Goal: Information Seeking & Learning: Learn about a topic

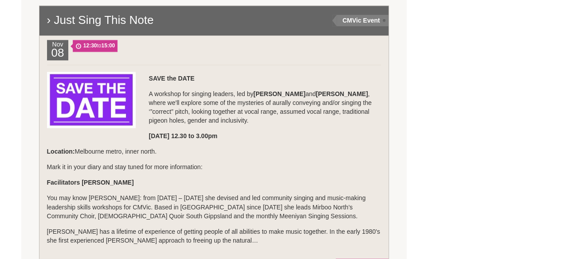
scroll to position [631, 0]
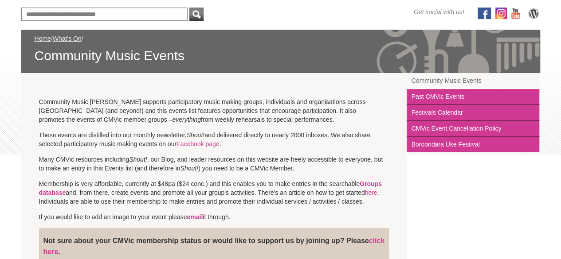
scroll to position [0, 0]
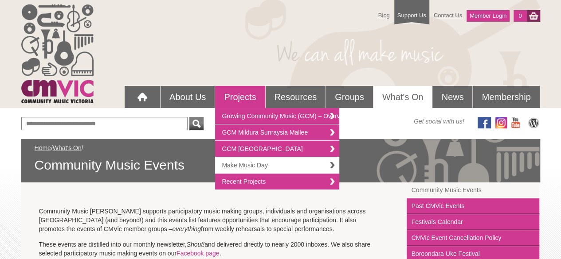
click at [240, 168] on link "Make Music Day" at bounding box center [277, 165] width 124 height 16
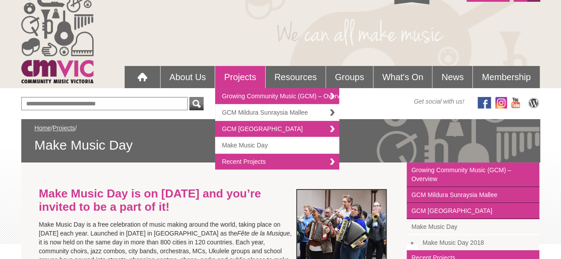
scroll to position [22, 0]
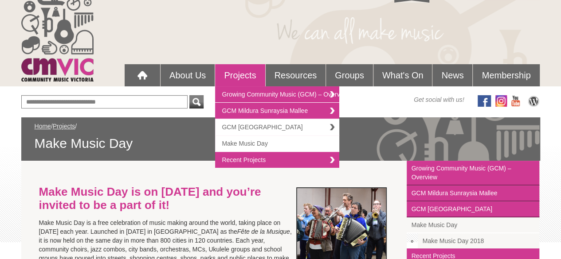
click at [258, 127] on link "GCM [GEOGRAPHIC_DATA]" at bounding box center [277, 127] width 124 height 16
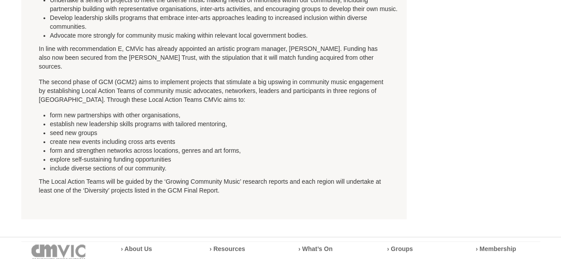
scroll to position [404, 0]
click at [43, 154] on p "The Local Action Teams will be guided by the ‘Growing Community Music’ research…" at bounding box center [214, 154] width 350 height 84
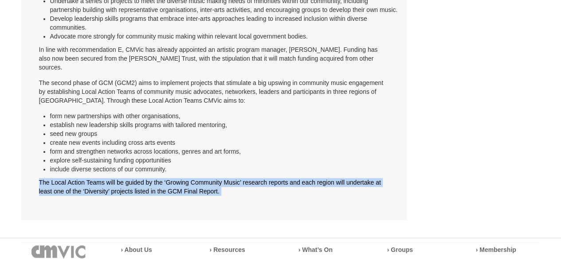
click at [43, 154] on p "The Local Action Teams will be guided by the ‘Growing Community Music’ research…" at bounding box center [214, 154] width 350 height 84
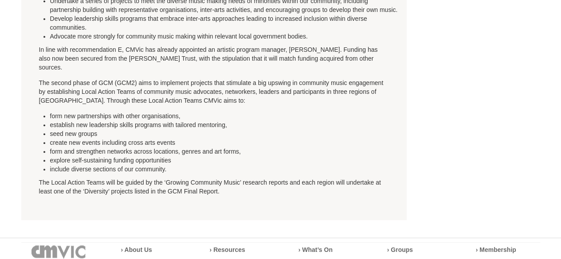
click at [53, 149] on li "form and strengthen networks across locations, genres and art forms," at bounding box center [225, 151] width 350 height 9
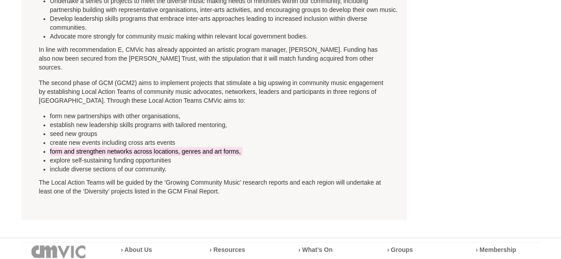
click at [53, 149] on li "form and strengthen networks across locations, genres and art forms," at bounding box center [225, 151] width 350 height 9
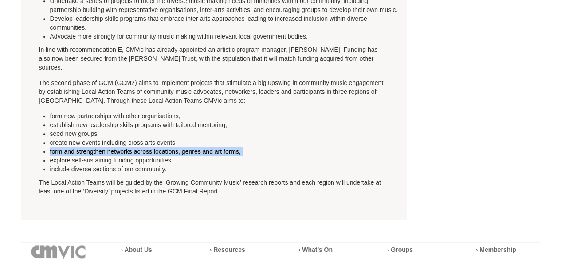
click at [53, 149] on li "form and strengthen networks across locations, genres and art forms," at bounding box center [225, 151] width 350 height 9
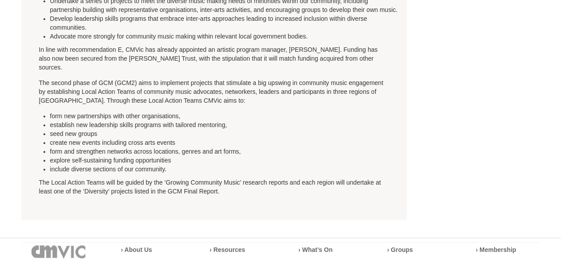
click at [65, 142] on li "create new events including cross arts events" at bounding box center [225, 142] width 350 height 9
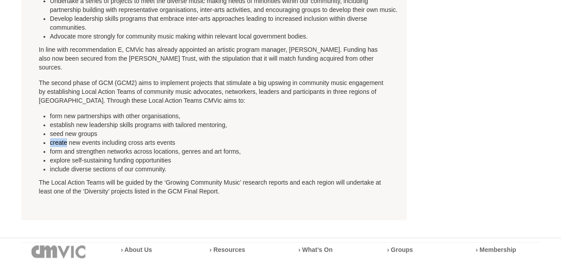
click at [65, 142] on li "create new events including cross arts events" at bounding box center [225, 142] width 350 height 9
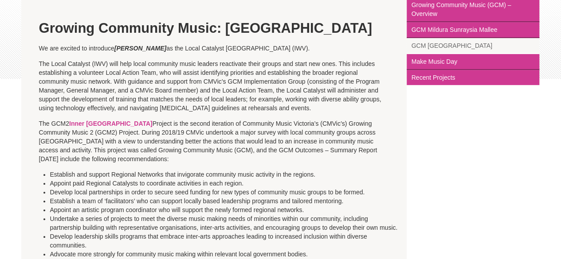
scroll to position [0, 0]
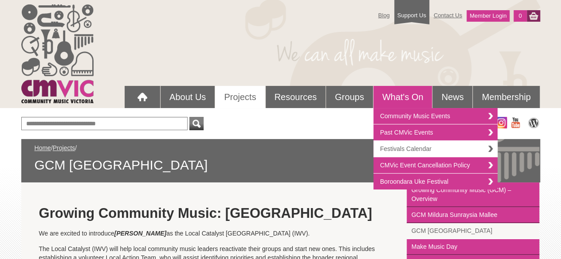
click at [397, 142] on link "Festivals Calendar" at bounding box center [435, 149] width 124 height 16
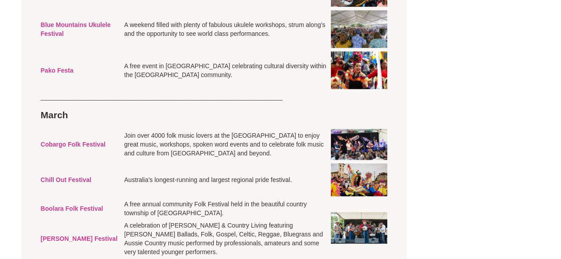
scroll to position [443, 0]
click at [200, 161] on td "Join over 4000 folk music lovers at the Cobargo Showground to enjoy great music…" at bounding box center [225, 144] width 207 height 35
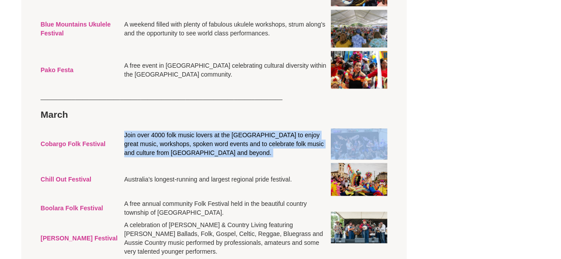
click at [200, 161] on td "Join over 4000 folk music lovers at the Cobargo Showground to enjoy great music…" at bounding box center [225, 144] width 207 height 35
click at [200, 161] on td "Join over 4000 folk music lovers at the [GEOGRAPHIC_DATA] to enjoy great music,…" at bounding box center [225, 144] width 207 height 35
click at [219, 161] on td "Join over 4000 folk music lovers at the [GEOGRAPHIC_DATA] to enjoy great music,…" at bounding box center [225, 144] width 207 height 35
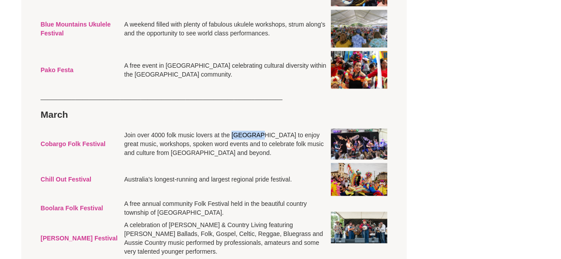
click at [219, 161] on td "Join over 4000 folk music lovers at the [GEOGRAPHIC_DATA] to enjoy great music,…" at bounding box center [225, 144] width 207 height 35
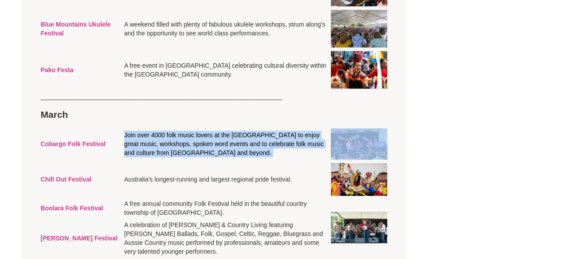
click at [219, 161] on td "Join over 4000 folk music lovers at the [GEOGRAPHIC_DATA] to enjoy great music,…" at bounding box center [225, 144] width 207 height 35
click at [219, 161] on td "Join over 4000 folk music lovers at the Cobargo Showground to enjoy great music…" at bounding box center [225, 144] width 207 height 35
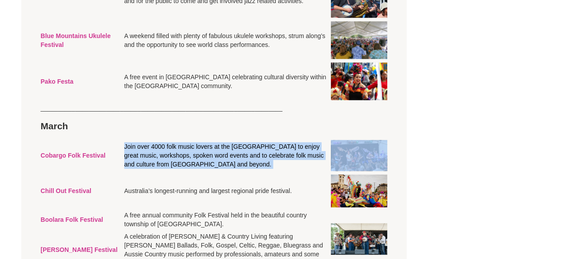
scroll to position [432, 0]
click at [74, 159] on strong "Cobargo Folk Festival" at bounding box center [73, 155] width 65 height 7
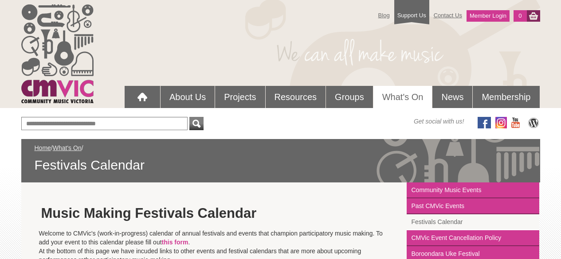
scroll to position [77, 0]
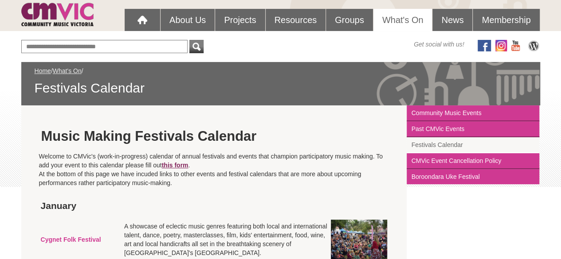
click at [183, 166] on link "this form" at bounding box center [175, 165] width 27 height 7
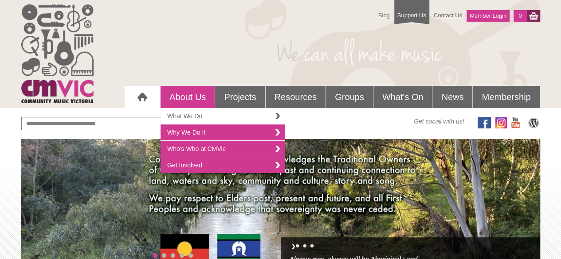
click at [194, 116] on link "What We Do" at bounding box center [223, 116] width 124 height 16
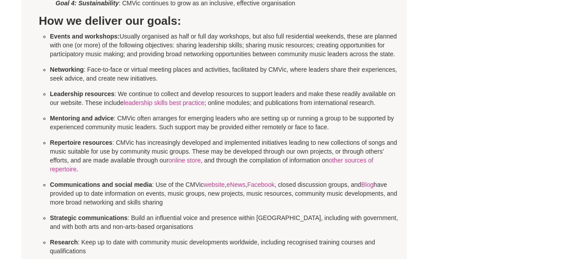
scroll to position [363, 0]
click at [71, 80] on p "Networking : Face-to-face or virtual meeting places and activities, facilitated…" at bounding box center [225, 74] width 350 height 18
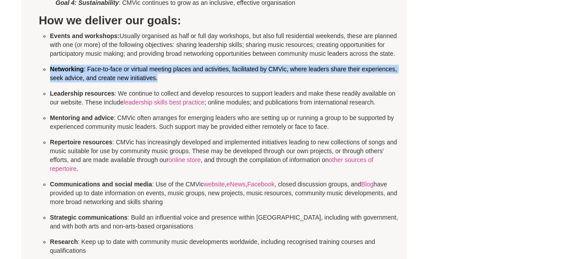
click at [71, 80] on p "Networking : Face-to-face or virtual meeting places and activities, facilitated…" at bounding box center [225, 74] width 350 height 18
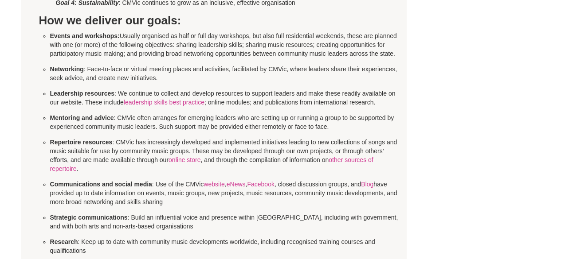
click at [71, 80] on p "Networking : Face-to-face or virtual meeting places and activities, facilitated…" at bounding box center [225, 74] width 350 height 18
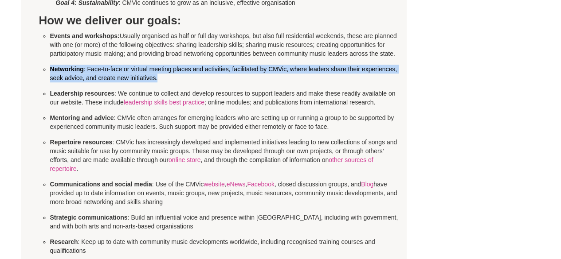
click at [71, 80] on p "Networking : Face-to-face or virtual meeting places and activities, facilitated…" at bounding box center [225, 74] width 350 height 18
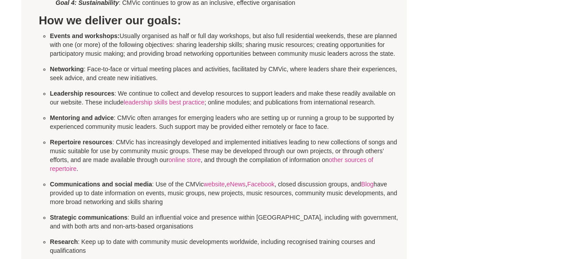
click at [62, 94] on strong "Leadership resources" at bounding box center [82, 93] width 65 height 7
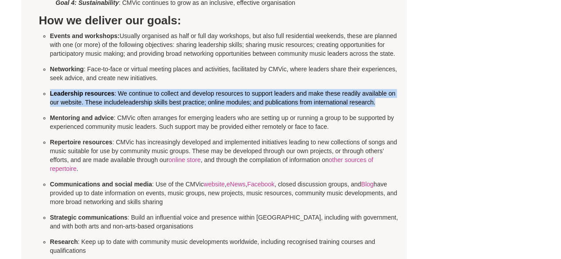
click at [62, 94] on strong "Leadership resources" at bounding box center [82, 93] width 65 height 7
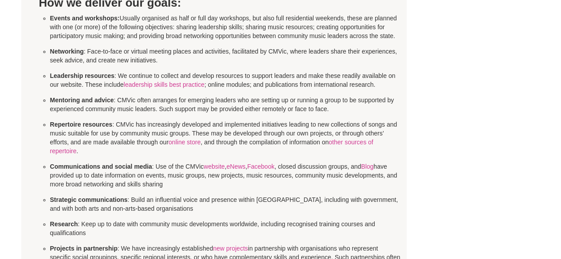
scroll to position [381, 0]
click at [62, 95] on p "Mentoring and advice : CMVic often arranges for emerging leaders who are settin…" at bounding box center [225, 104] width 350 height 18
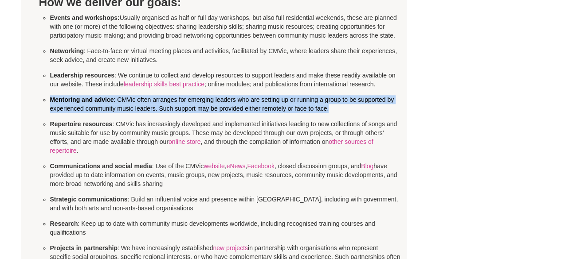
click at [62, 95] on p "Mentoring and advice : CMVic often arranges for emerging leaders who are settin…" at bounding box center [225, 104] width 350 height 18
click at [75, 113] on ul "Events and workshops: Usually organised as half or full day workshops, but also…" at bounding box center [225, 157] width 350 height 288
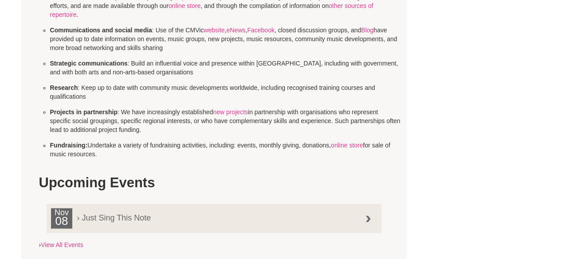
scroll to position [518, 0]
click at [75, 148] on p "Fundraising: Undertake a variety of fundraising activities, including: events, …" at bounding box center [225, 150] width 350 height 18
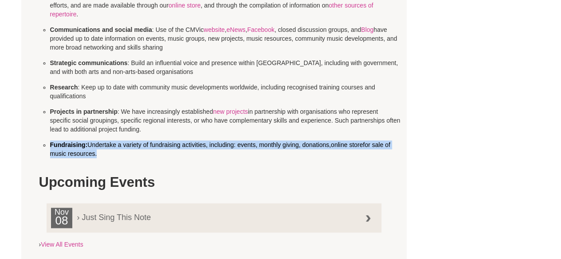
click at [75, 148] on p "Fundraising: Undertake a variety of fundraising activities, including: events, …" at bounding box center [225, 150] width 350 height 18
click at [83, 156] on p "Fundraising: Undertake a variety of fundraising activities, including: events, …" at bounding box center [225, 150] width 350 height 18
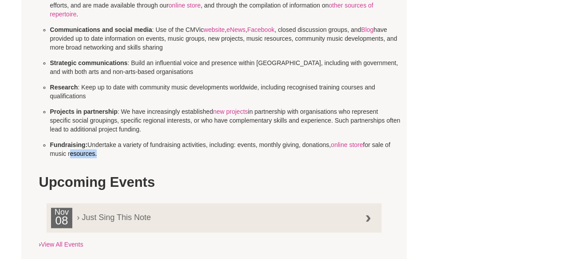
click at [83, 156] on p "Fundraising: Undertake a variety of fundraising activities, including: events, …" at bounding box center [225, 150] width 350 height 18
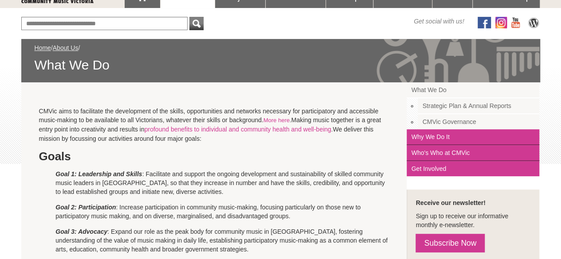
scroll to position [0, 0]
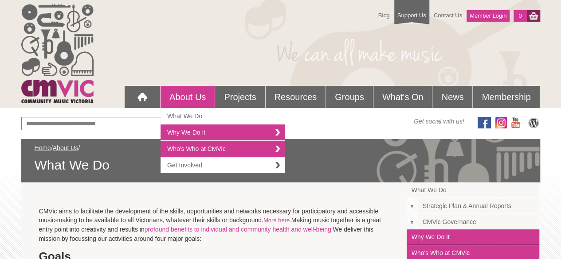
click at [224, 169] on link "Get Involved" at bounding box center [223, 165] width 124 height 16
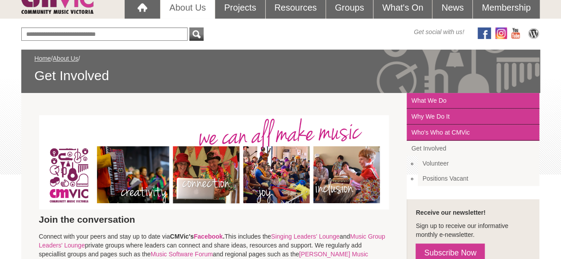
scroll to position [56, 0]
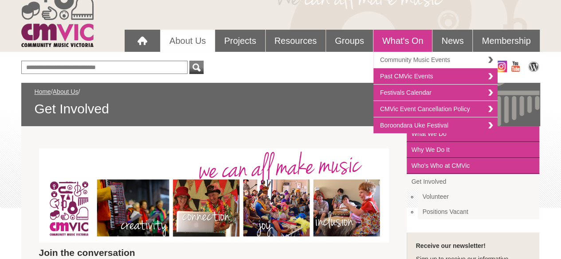
click at [417, 62] on link "Community Music Events" at bounding box center [435, 60] width 124 height 16
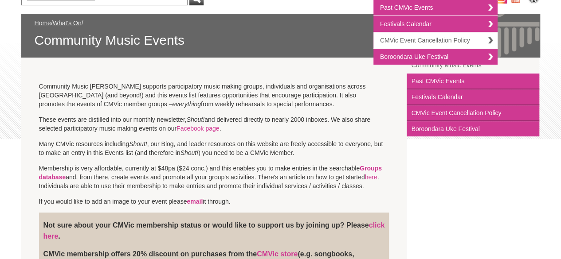
scroll to position [126, 0]
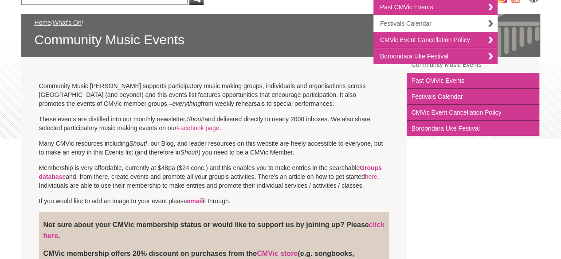
click at [441, 23] on link "Festivals Calendar" at bounding box center [435, 24] width 124 height 16
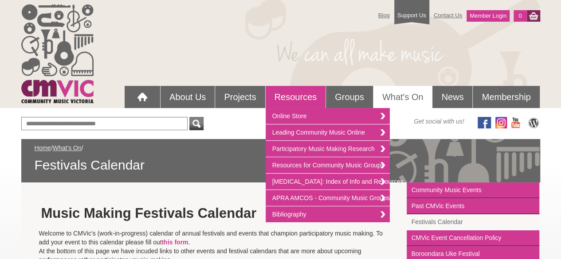
scroll to position [96, 0]
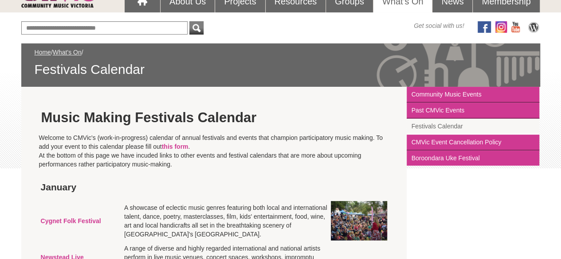
click at [102, 146] on p "Welcome to CMVic's (work-in-progress) calendar of annual festivals and events t…" at bounding box center [214, 151] width 350 height 35
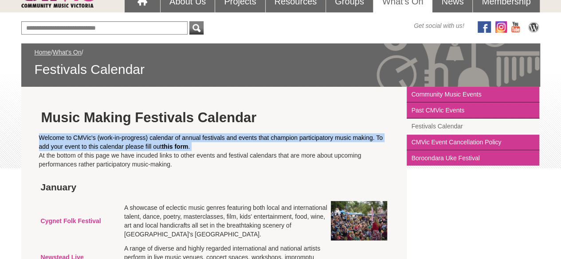
click at [102, 146] on p "Welcome to CMVic's (work-in-progress) calendar of annual festivals and events t…" at bounding box center [214, 151] width 350 height 35
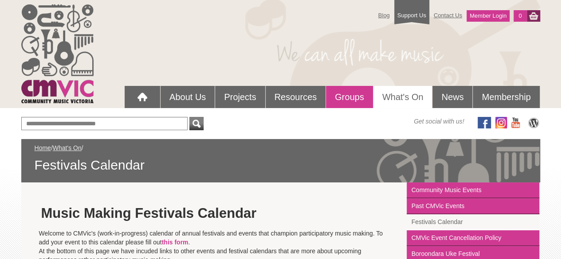
scroll to position [23, 0]
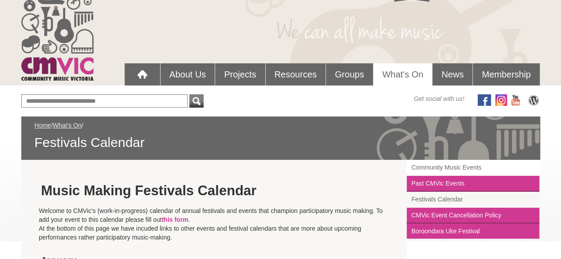
click at [469, 167] on link "Community Music Events" at bounding box center [473, 168] width 133 height 16
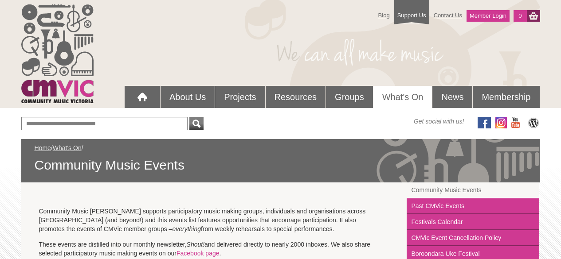
scroll to position [83, 0]
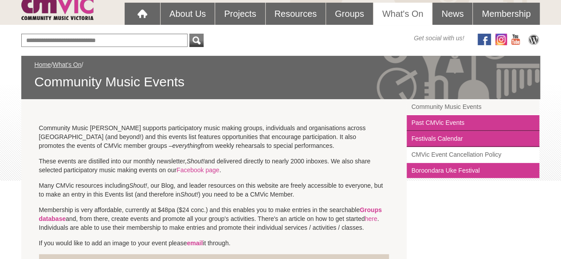
click at [458, 158] on link "CMVic Event Cancellation Policy" at bounding box center [473, 155] width 133 height 16
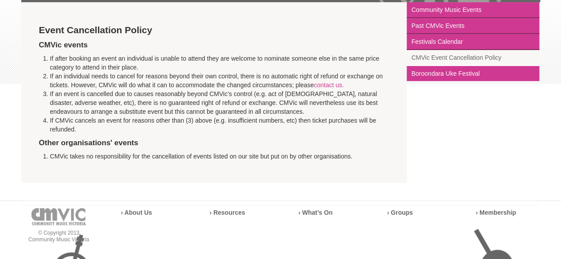
scroll to position [181, 0]
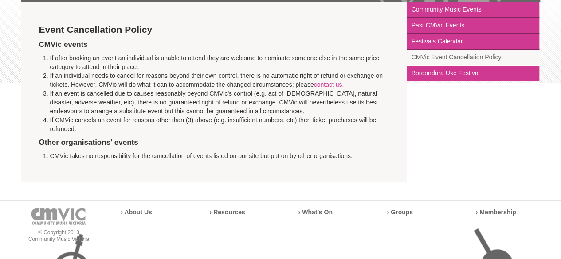
click at [166, 75] on li "If an individual needs to cancel for reasons beyond their own control, there is…" at bounding box center [219, 80] width 339 height 18
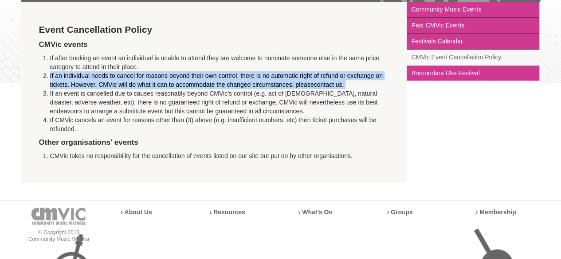
click at [166, 75] on li "If an individual needs to cancel for reasons beyond their own control, there is…" at bounding box center [219, 80] width 339 height 18
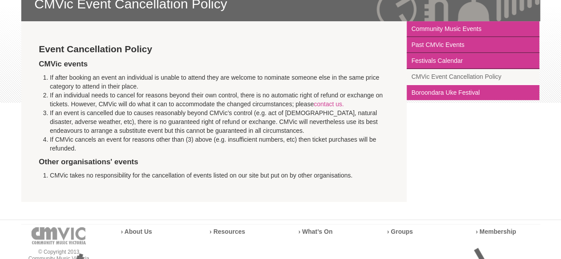
scroll to position [162, 0]
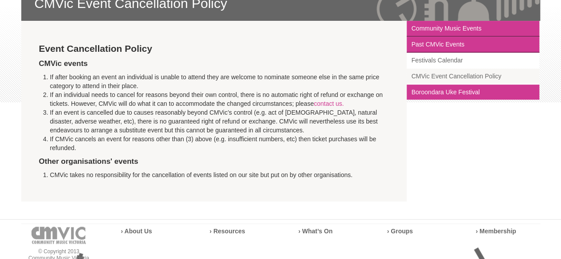
click at [444, 58] on link "Festivals Calendar" at bounding box center [473, 61] width 133 height 16
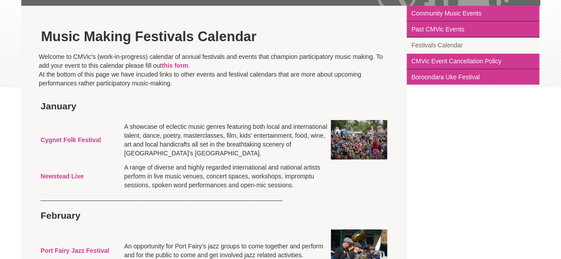
scroll to position [177, 0]
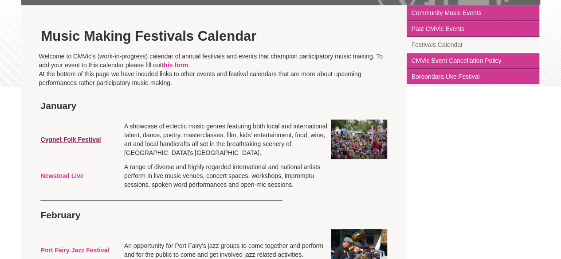
click at [84, 141] on strong "Cygnet Folk Festival" at bounding box center [71, 139] width 60 height 7
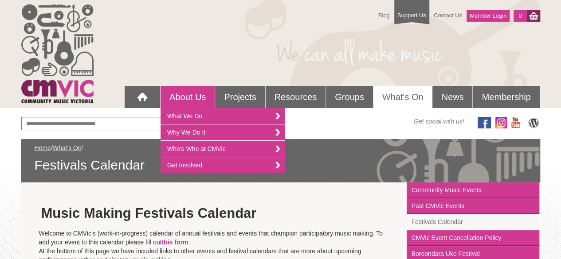
scroll to position [35, 0]
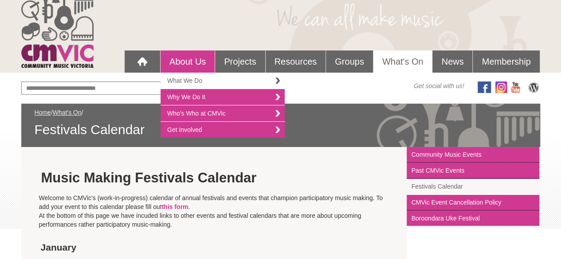
click at [209, 84] on link "What We Do" at bounding box center [223, 81] width 124 height 16
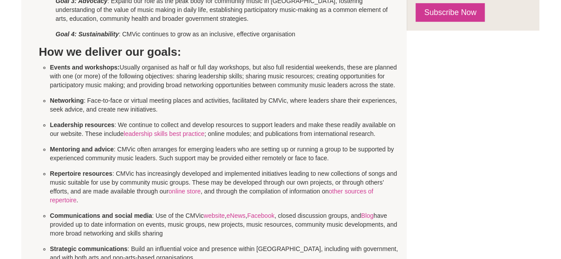
scroll to position [330, 0]
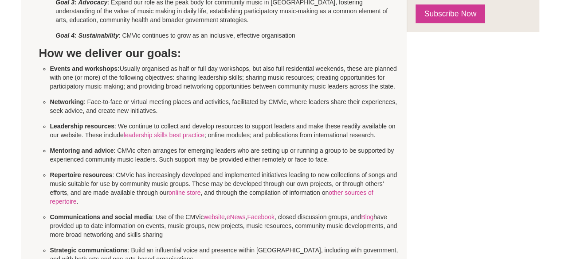
click at [179, 88] on li "Events and workshops: Usually organised as half or full day workshops, but also…" at bounding box center [225, 77] width 350 height 27
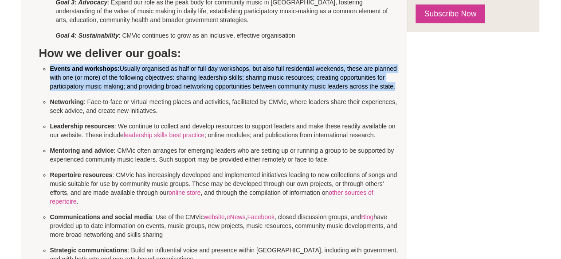
click at [179, 88] on li "Events and workshops: Usually organised as half or full day workshops, but also…" at bounding box center [225, 77] width 350 height 27
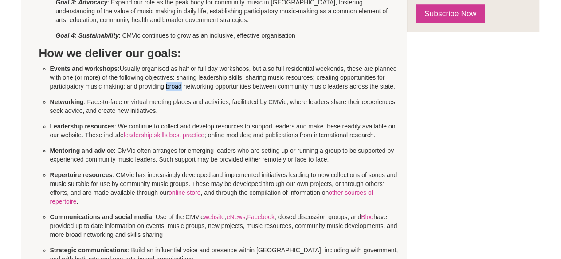
click at [179, 88] on li "Events and workshops: Usually organised as half or full day workshops, but also…" at bounding box center [225, 77] width 350 height 27
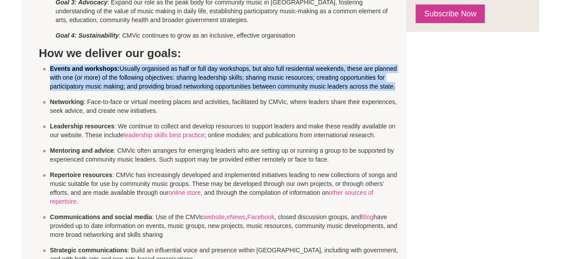
click at [179, 88] on li "Events and workshops: Usually organised as half or full day workshops, but also…" at bounding box center [225, 77] width 350 height 27
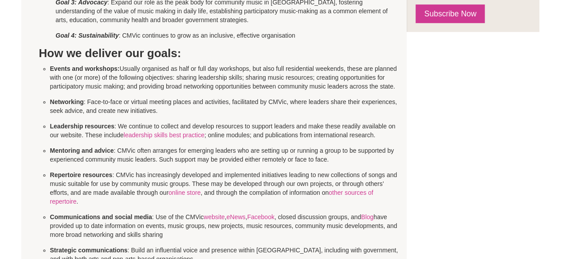
click at [179, 88] on li "Events and workshops: Usually organised as half or full day workshops, but also…" at bounding box center [225, 77] width 350 height 27
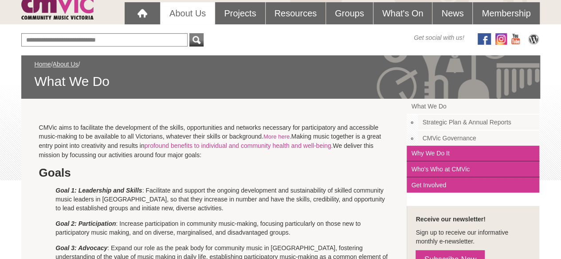
scroll to position [84, 0]
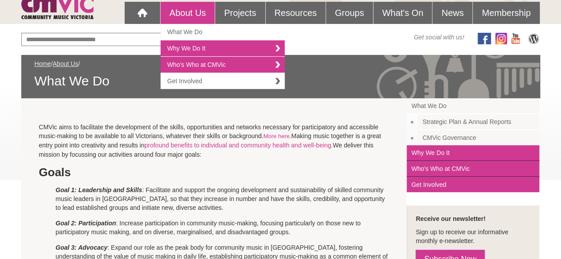
click at [215, 76] on link "Get Involved" at bounding box center [223, 81] width 124 height 16
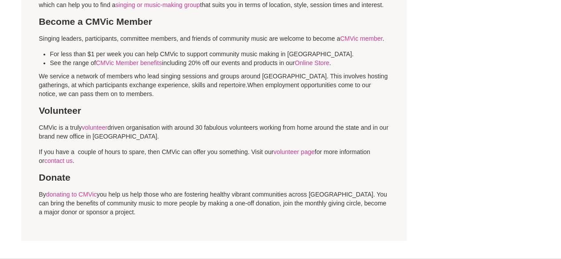
scroll to position [416, 0]
click at [128, 82] on p "We service a network of members who lead singing sessions and groups around [GE…" at bounding box center [214, 73] width 350 height 49
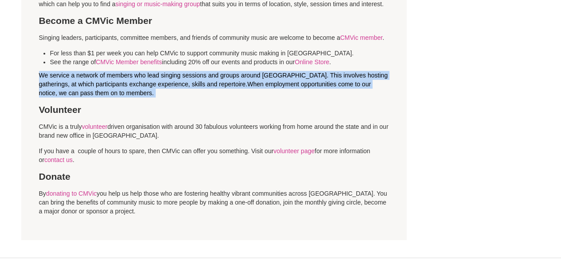
click at [128, 82] on p "We service a network of members who lead singing sessions and groups around [GE…" at bounding box center [214, 73] width 350 height 49
drag, startPoint x: 128, startPoint y: 82, endPoint x: 119, endPoint y: 86, distance: 9.7
click at [119, 86] on p "We service a network of members who lead singing sessions and groups around [GE…" at bounding box center [214, 73] width 350 height 49
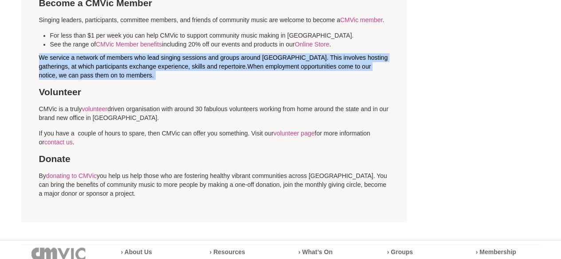
scroll to position [452, 0]
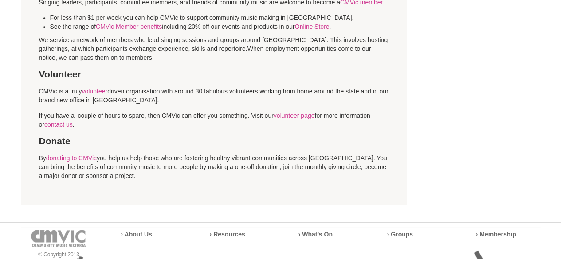
click at [125, 96] on p "CMVic is a truly volunteer driven organisation with around 30 fabulous voluntee…" at bounding box center [214, 96] width 350 height 18
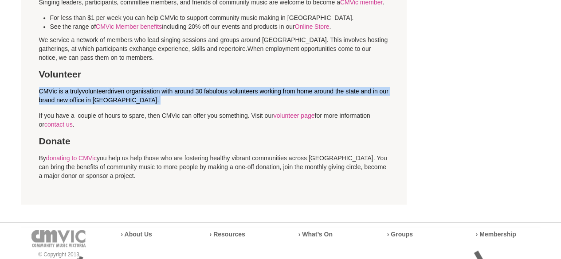
click at [125, 96] on p "CMVic is a truly volunteer driven organisation with around 30 fabulous voluntee…" at bounding box center [214, 96] width 350 height 18
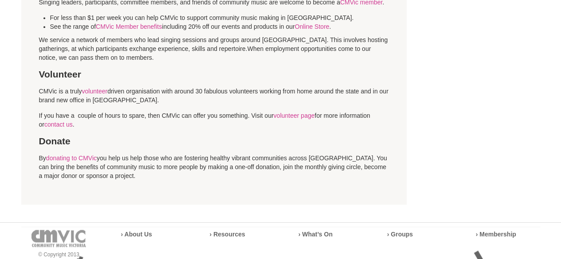
click at [185, 147] on h3 "Donate" at bounding box center [214, 142] width 350 height 12
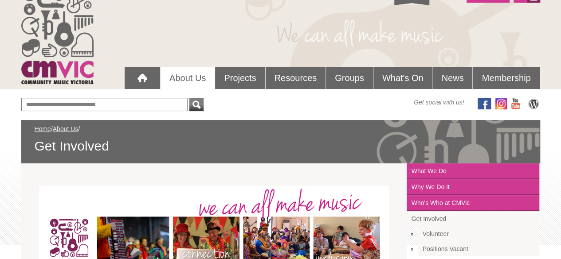
scroll to position [13, 0]
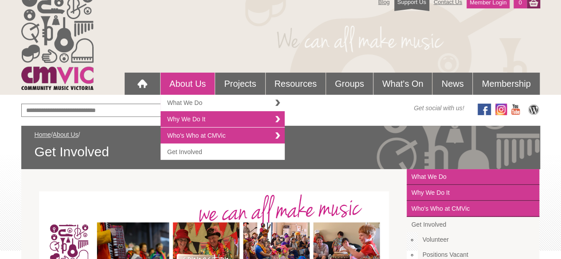
click at [217, 110] on link "What We Do" at bounding box center [223, 103] width 124 height 16
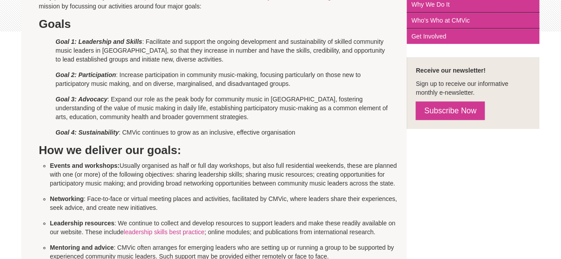
scroll to position [235, 0]
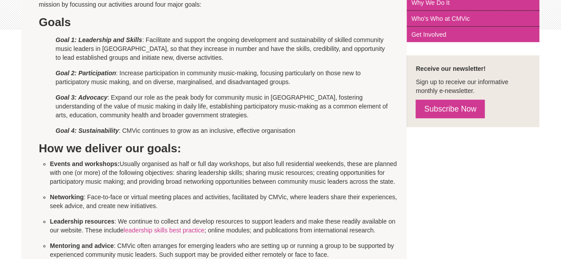
click at [95, 201] on p "Networking : Face-to-face or virtual meeting places and activities, facilitated…" at bounding box center [225, 202] width 350 height 18
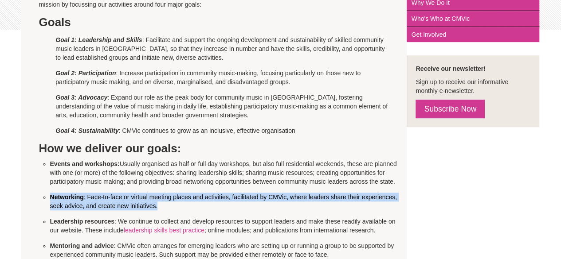
click at [95, 201] on p "Networking : Face-to-face or virtual meeting places and activities, facilitated…" at bounding box center [225, 202] width 350 height 18
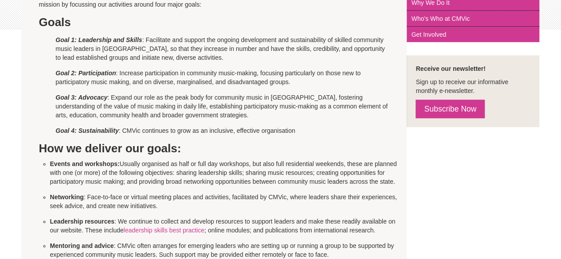
click at [134, 179] on li "Events and workshops: Usually organised as half or full day workshops, but also…" at bounding box center [225, 173] width 350 height 27
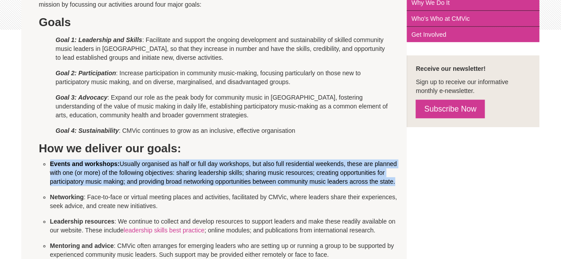
click at [134, 179] on li "Events and workshops: Usually organised as half or full day workshops, but also…" at bounding box center [225, 173] width 350 height 27
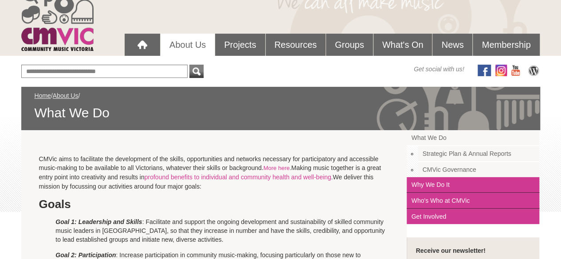
scroll to position [0, 0]
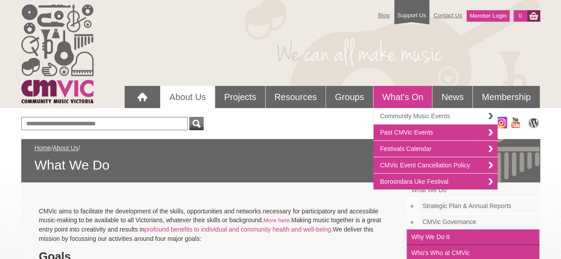
click at [423, 120] on link "Community Music Events" at bounding box center [435, 116] width 124 height 16
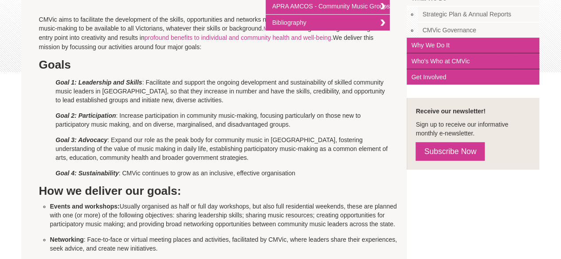
scroll to position [192, 0]
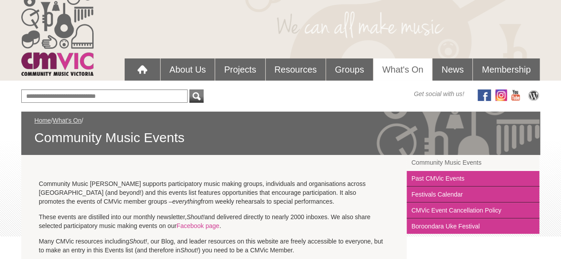
scroll to position [23, 0]
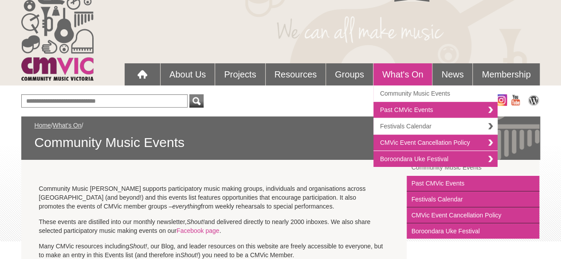
click at [429, 129] on link "Festivals Calendar" at bounding box center [435, 126] width 124 height 16
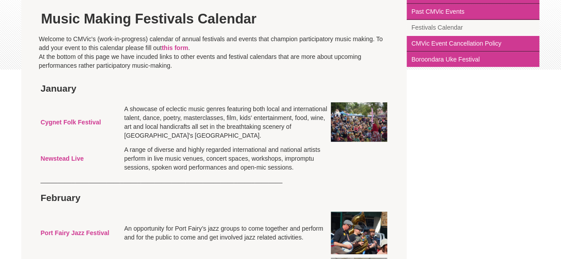
scroll to position [191, 0]
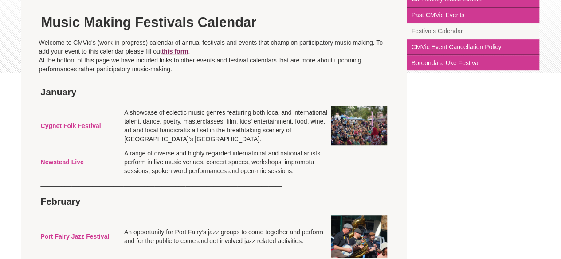
click at [174, 49] on link "this form" at bounding box center [175, 51] width 27 height 7
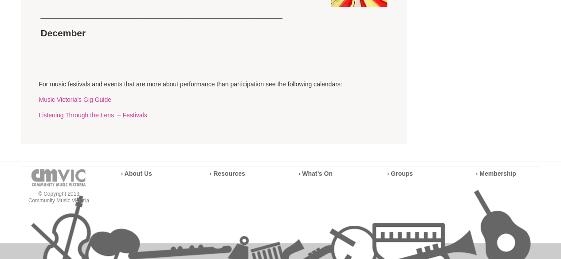
scroll to position [1823, 0]
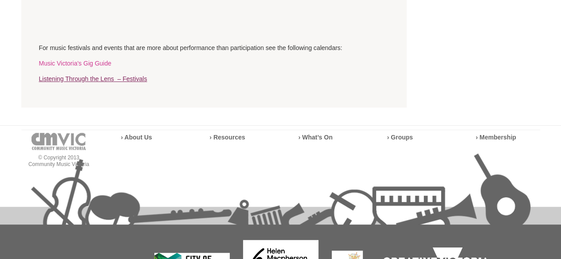
click at [108, 82] on link "Listening Through the Lens – Festivals" at bounding box center [93, 78] width 108 height 7
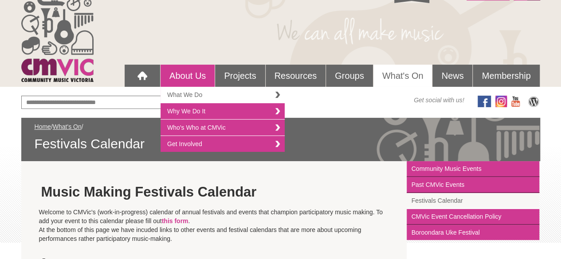
scroll to position [24, 0]
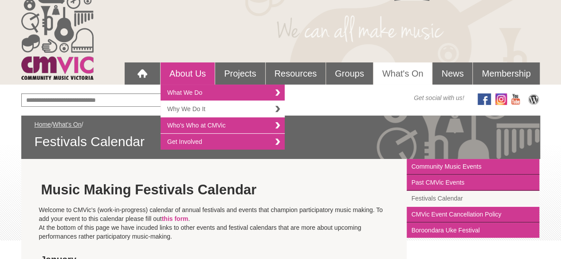
click at [209, 101] on link "Why We Do It" at bounding box center [223, 109] width 124 height 16
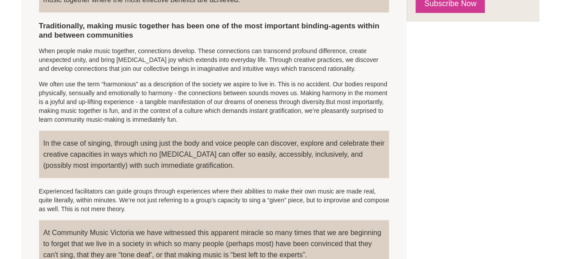
scroll to position [325, 0]
